Goal: Task Accomplishment & Management: Complete application form

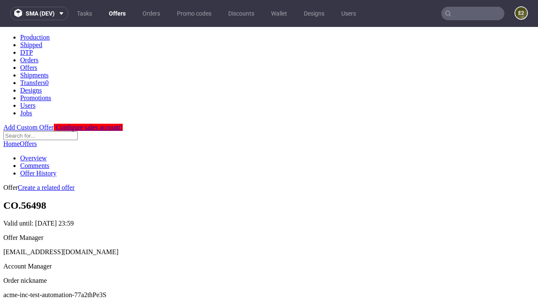
scroll to position [83, 0]
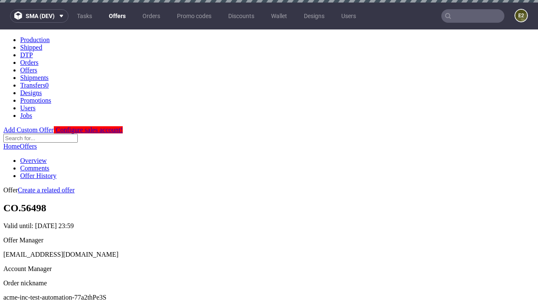
scroll to position [3, 0]
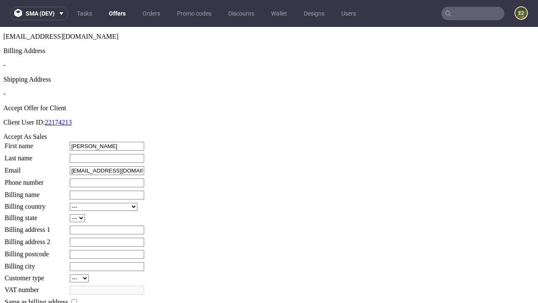
type input "Cindy"
type input "Goodwin"
type input "1509813888"
type input "Marielle61"
select select "13"
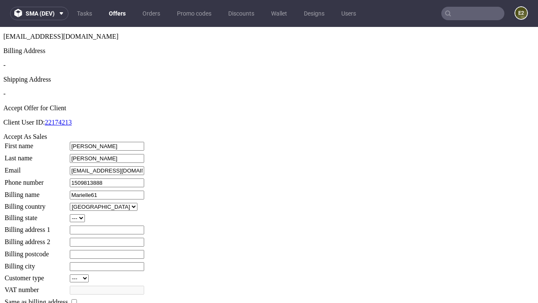
type input "Marielle61"
type input "4 Upton View"
